Goal: Find specific page/section: Find specific page/section

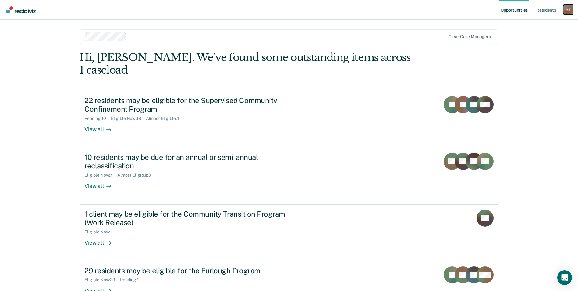
click at [570, 11] on div "M T" at bounding box center [569, 10] width 10 height 10
click at [548, 9] on link "Resident s" at bounding box center [546, 10] width 22 height 20
